Goal: Task Accomplishment & Management: Manage account settings

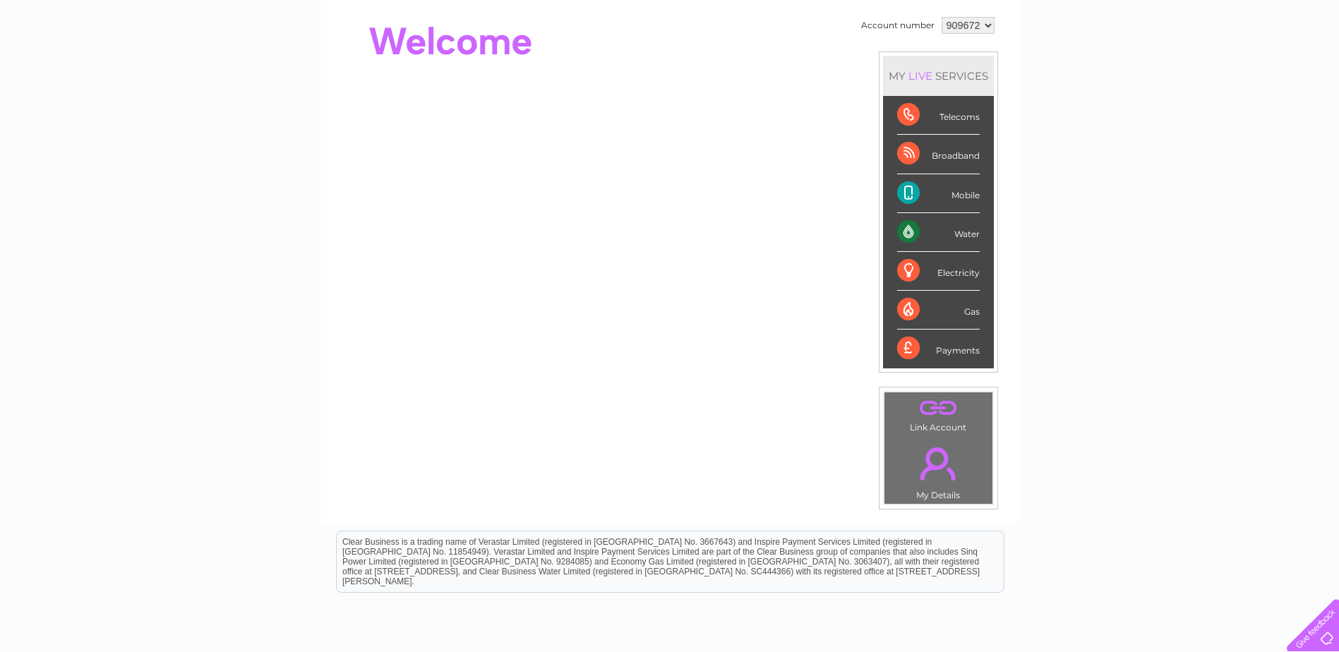
scroll to position [258, 0]
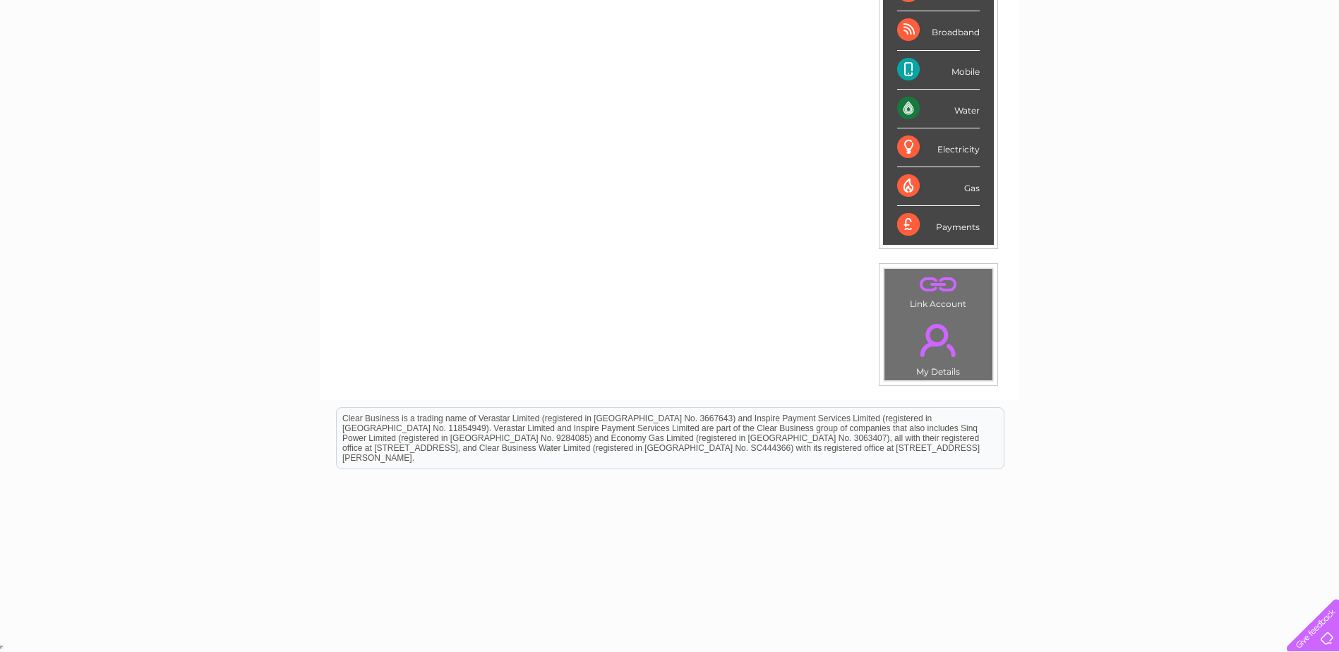
click at [935, 296] on link "." at bounding box center [938, 284] width 101 height 25
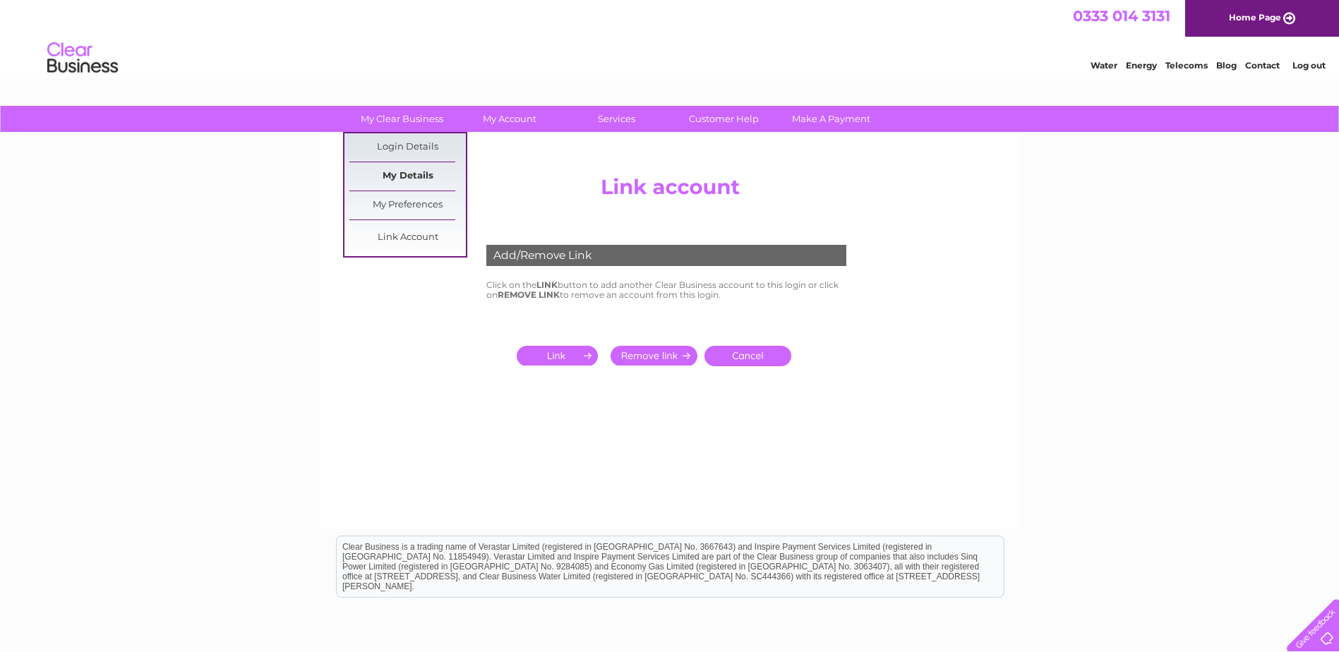
click at [412, 179] on link "My Details" at bounding box center [407, 176] width 116 height 28
